Goal: Transaction & Acquisition: Purchase product/service

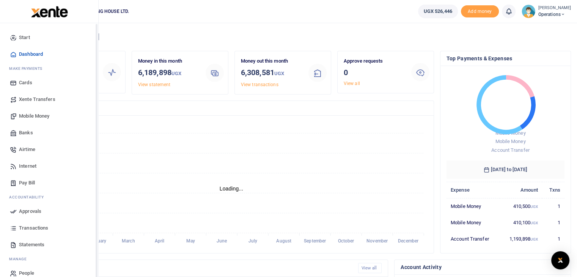
scroll to position [6, 6]
click at [26, 115] on span "Mobile Money" at bounding box center [34, 116] width 30 height 8
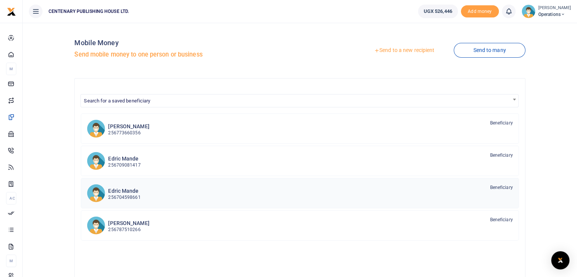
click at [130, 195] on p "256704598661" at bounding box center [124, 197] width 32 height 7
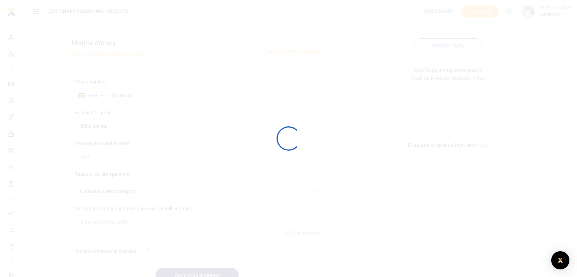
select select
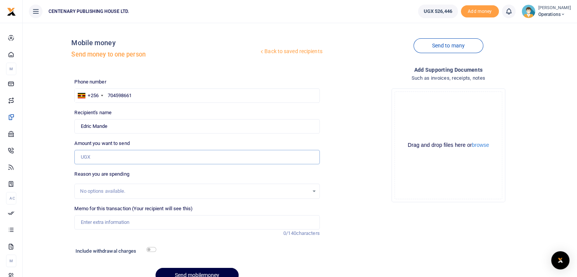
click at [100, 160] on input "Amount you want to send" at bounding box center [196, 157] width 245 height 14
type input "300,000"
click at [98, 222] on input "Memo for this transaction (Your recipient will see this)" at bounding box center [196, 222] width 245 height 14
type input "Purchase of pallets for stores"
click at [183, 232] on div "Memo for this transaction (Your recipient will see this) Purchase of pallets fo…" at bounding box center [196, 221] width 251 height 32
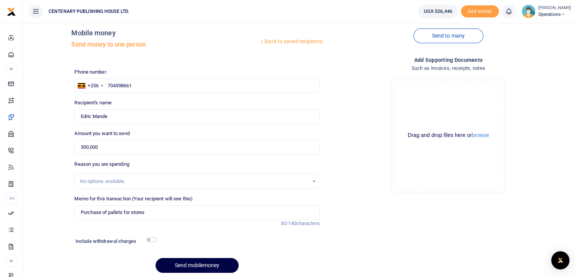
scroll to position [37, 0]
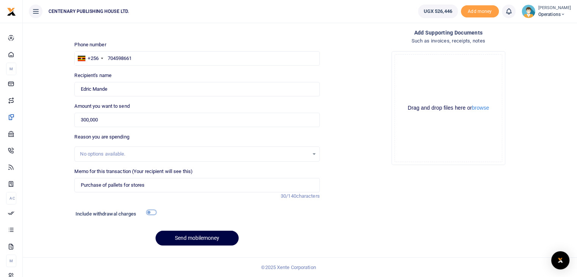
click at [149, 213] on input "checkbox" at bounding box center [151, 212] width 10 height 5
checkbox input "true"
